Goal: Find specific page/section: Find specific page/section

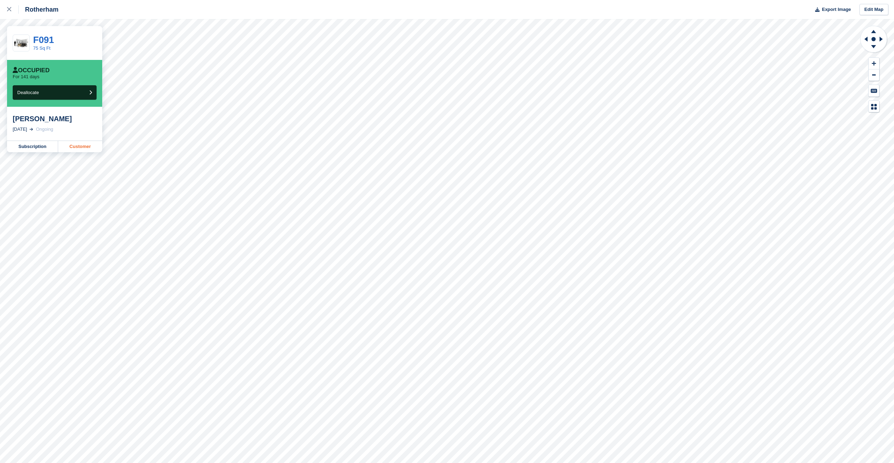
click at [78, 147] on link "Customer" at bounding box center [80, 146] width 44 height 11
